Goal: Check status: Check status

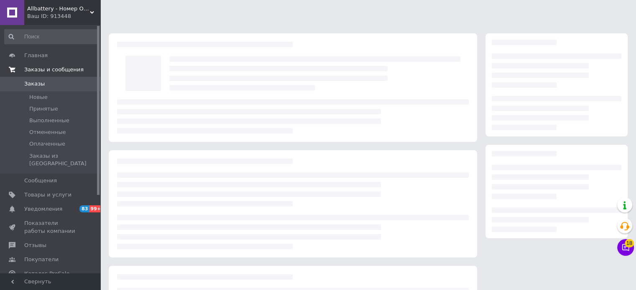
click at [52, 69] on span "Заказы и сообщения" at bounding box center [53, 70] width 59 height 8
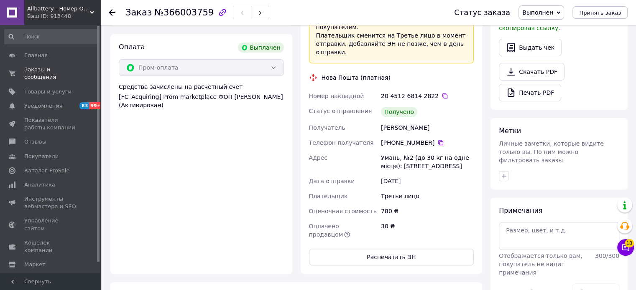
scroll to position [276, 0]
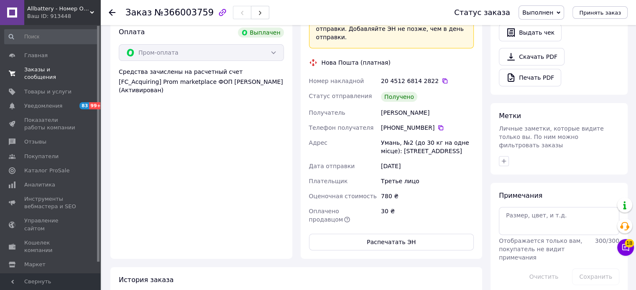
click at [49, 75] on link "Заказы и сообщения 0 0" at bounding box center [51, 74] width 103 height 22
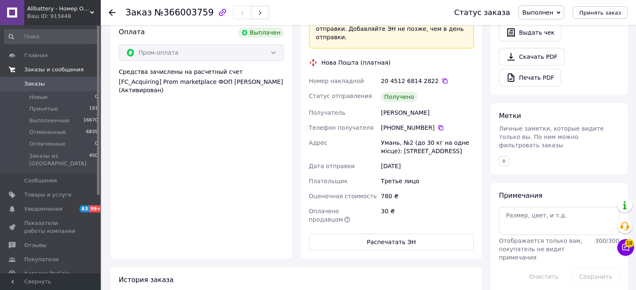
click at [49, 69] on span "Заказы и сообщения" at bounding box center [53, 70] width 59 height 8
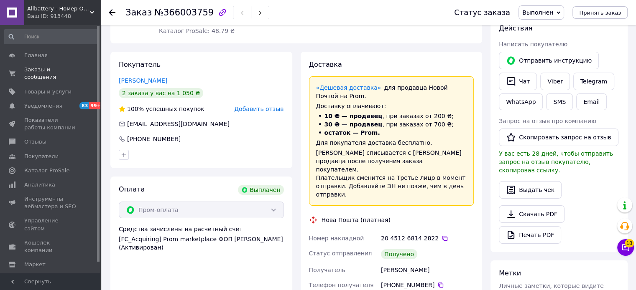
scroll to position [109, 0]
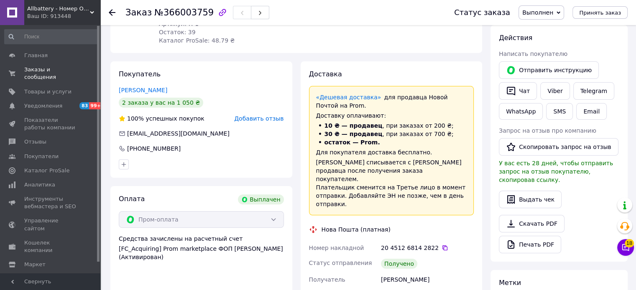
click at [107, 14] on div "Заказ №366003759 Статус заказа Выполнен Принят Отменен Оплаченный Принять заказ" at bounding box center [367, 12] width 535 height 25
click at [111, 11] on icon at bounding box center [112, 12] width 7 height 7
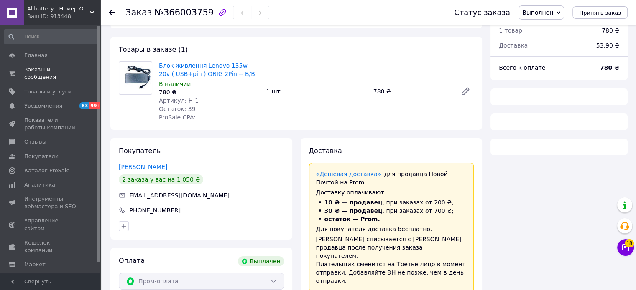
scroll to position [0, 0]
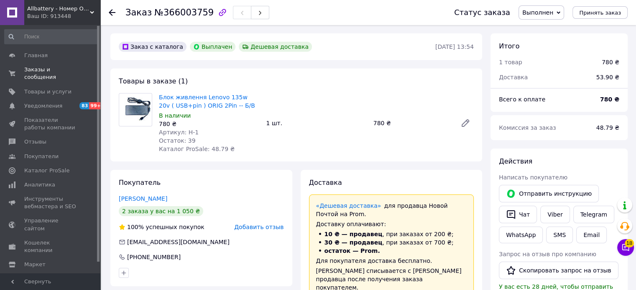
click at [112, 13] on use at bounding box center [112, 12] width 7 height 7
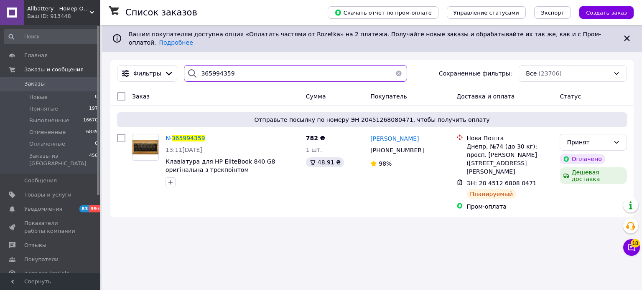
click at [215, 66] on input "365994359" at bounding box center [295, 73] width 223 height 17
paste input "6244541"
type input "366244541"
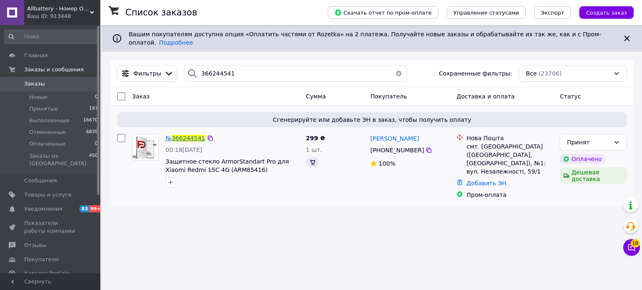
click at [189, 135] on span "366244541" at bounding box center [188, 138] width 33 height 7
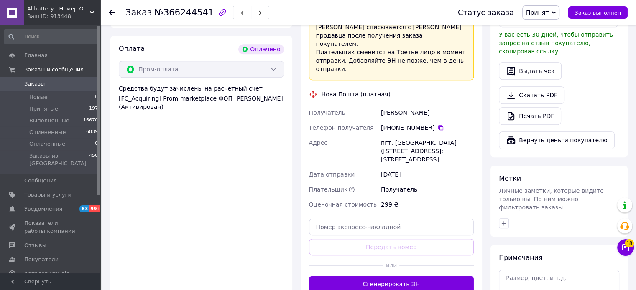
scroll to position [543, 0]
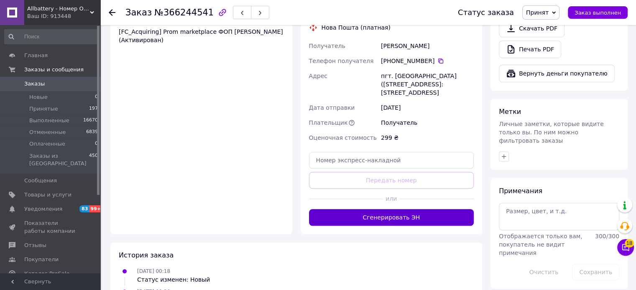
click at [400, 211] on button "Сгенерировать ЭН" at bounding box center [391, 217] width 165 height 17
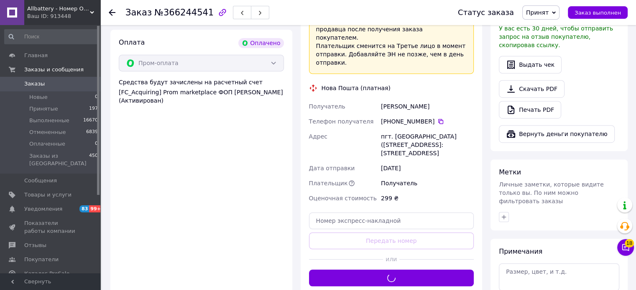
scroll to position [460, 0]
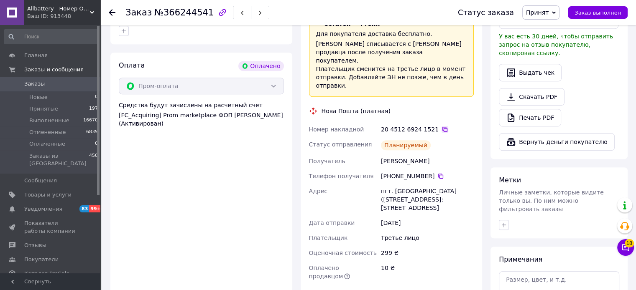
click at [441, 126] on icon at bounding box center [444, 129] width 7 height 7
